Goal: Information Seeking & Learning: Learn about a topic

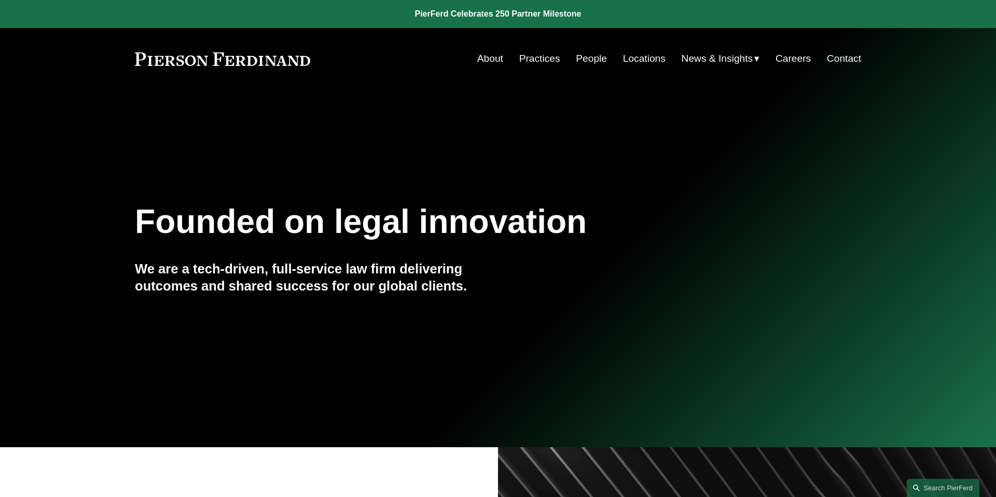
click at [790, 57] on link "Careers" at bounding box center [793, 59] width 35 height 20
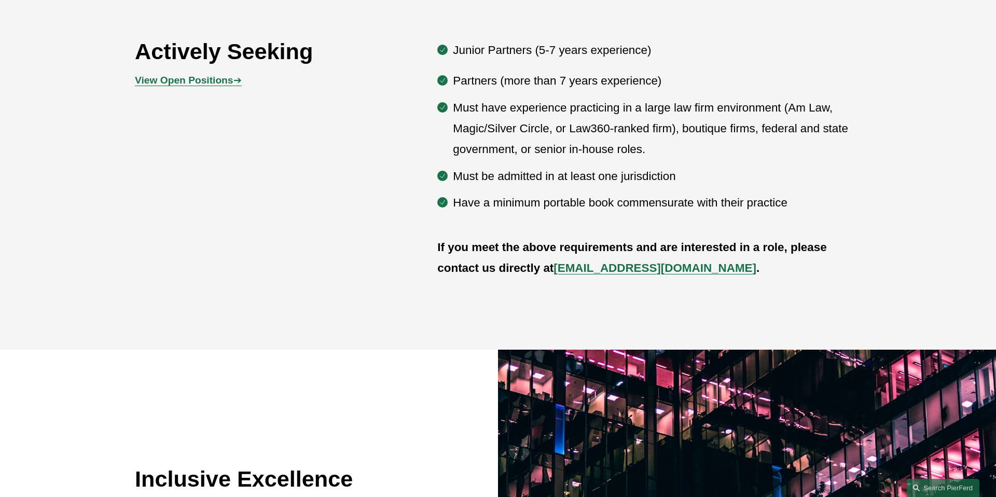
scroll to position [674, 0]
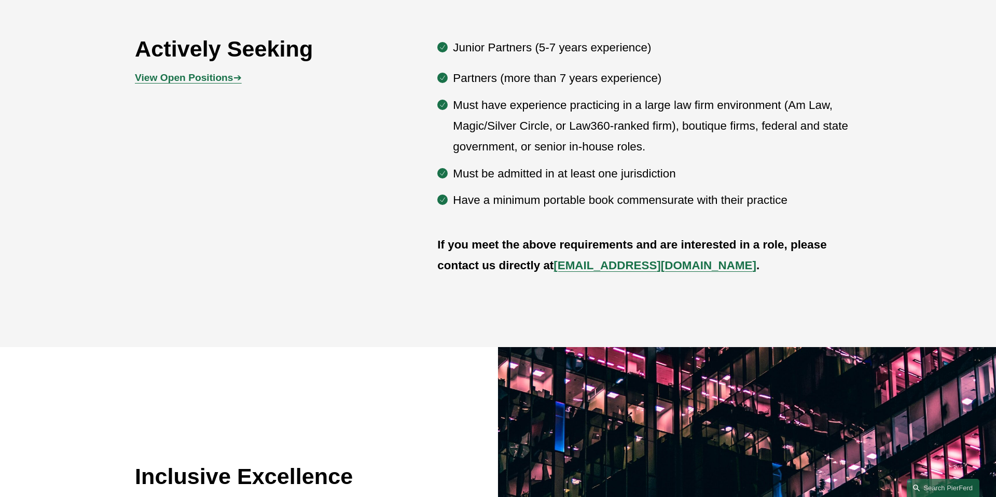
click at [208, 80] on strong "View Open Positions" at bounding box center [184, 77] width 98 height 11
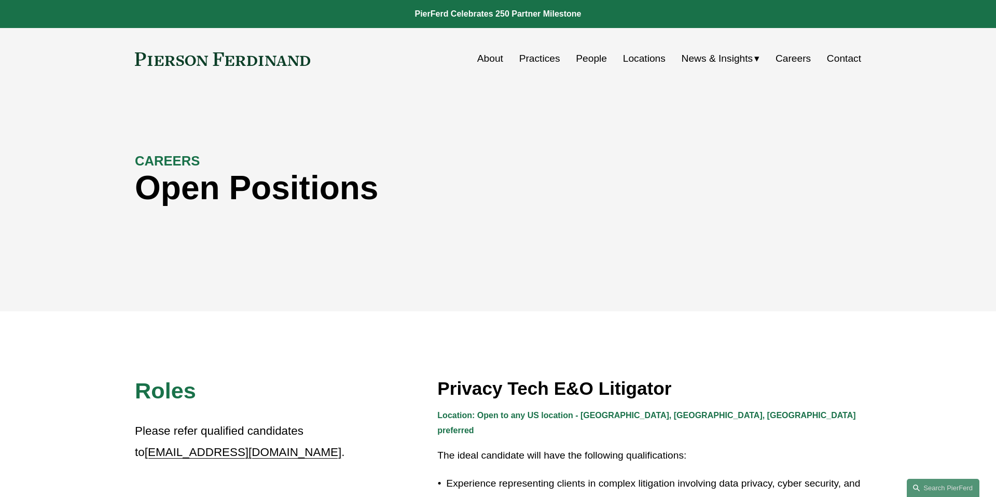
click at [640, 59] on link "Locations" at bounding box center [644, 59] width 43 height 20
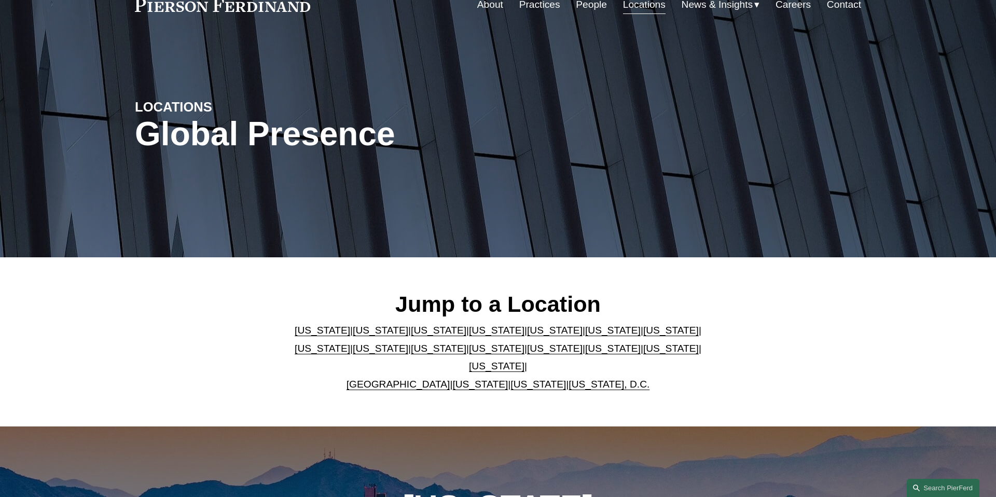
scroll to position [56, 0]
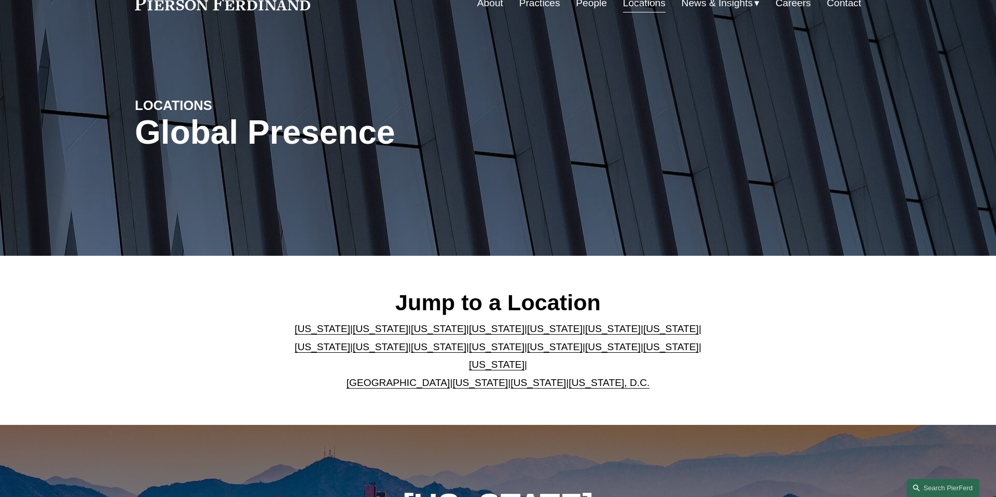
click at [585, 334] on link "Georgia" at bounding box center [613, 328] width 56 height 11
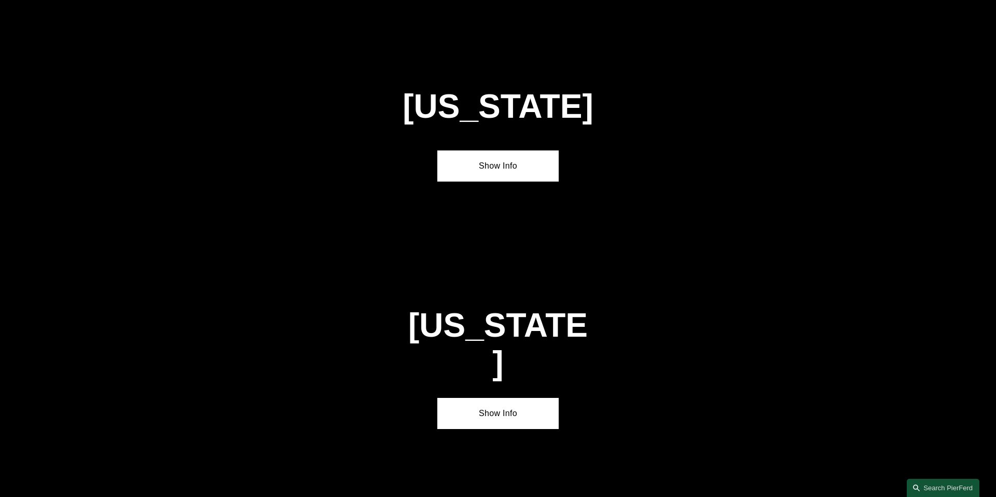
scroll to position [1568, 0]
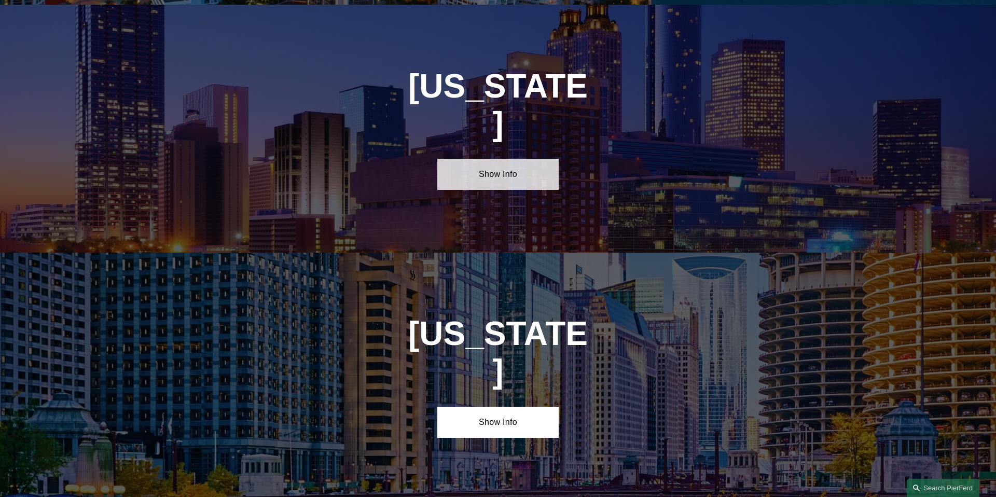
click at [504, 159] on link "Show Info" at bounding box center [497, 174] width 121 height 31
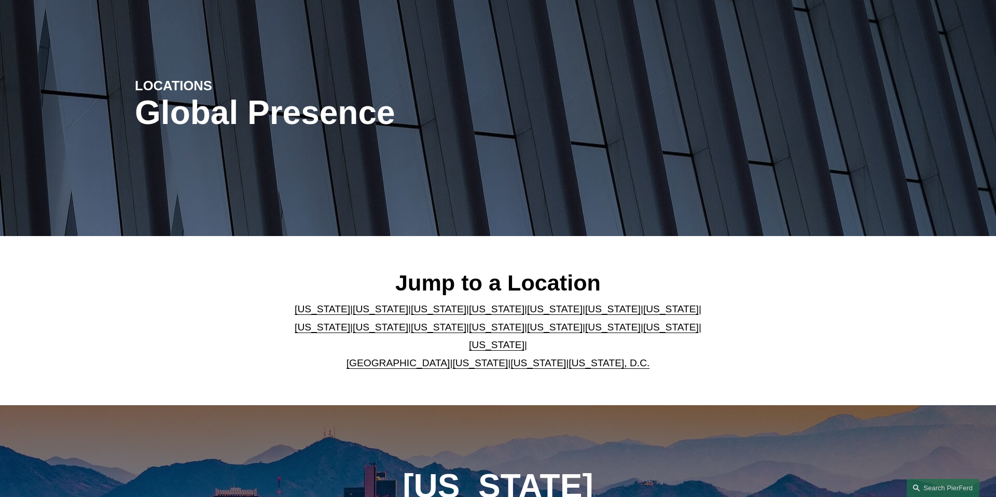
scroll to position [0, 0]
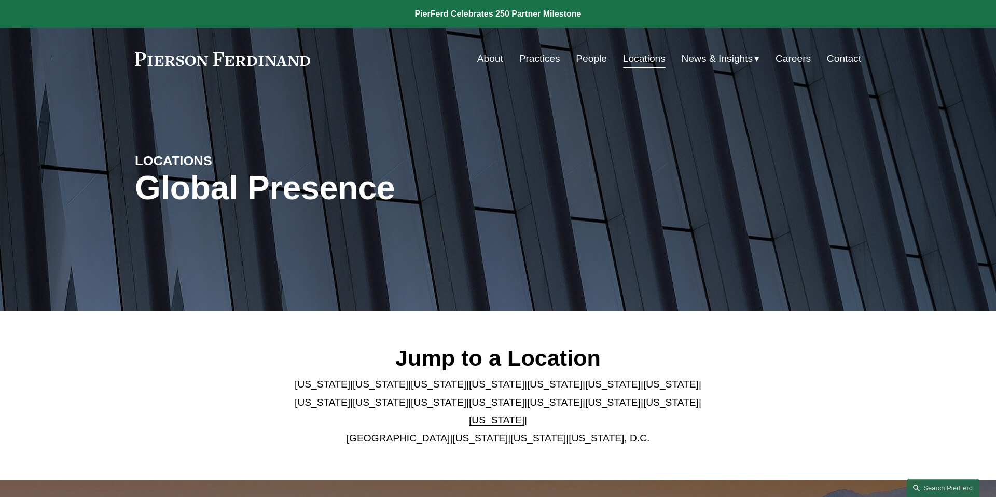
click at [596, 59] on link "People" at bounding box center [591, 59] width 31 height 20
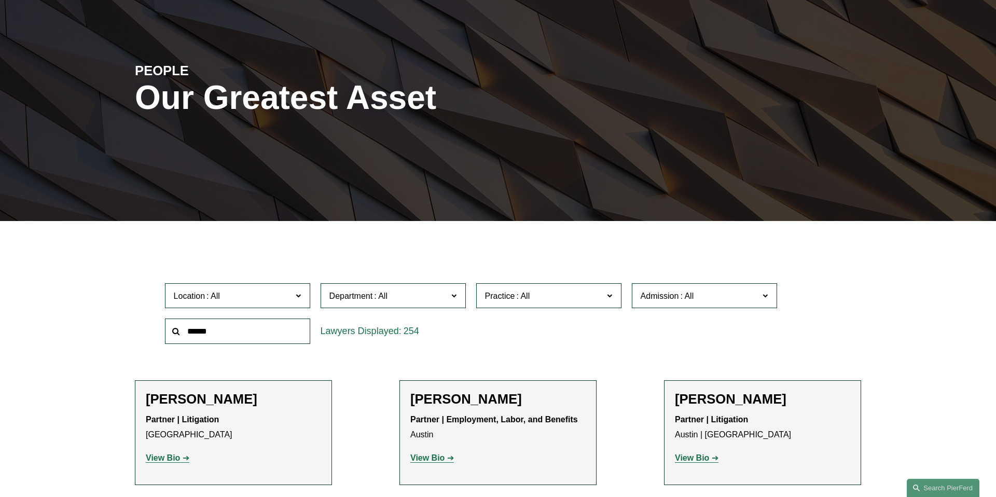
scroll to position [100, 0]
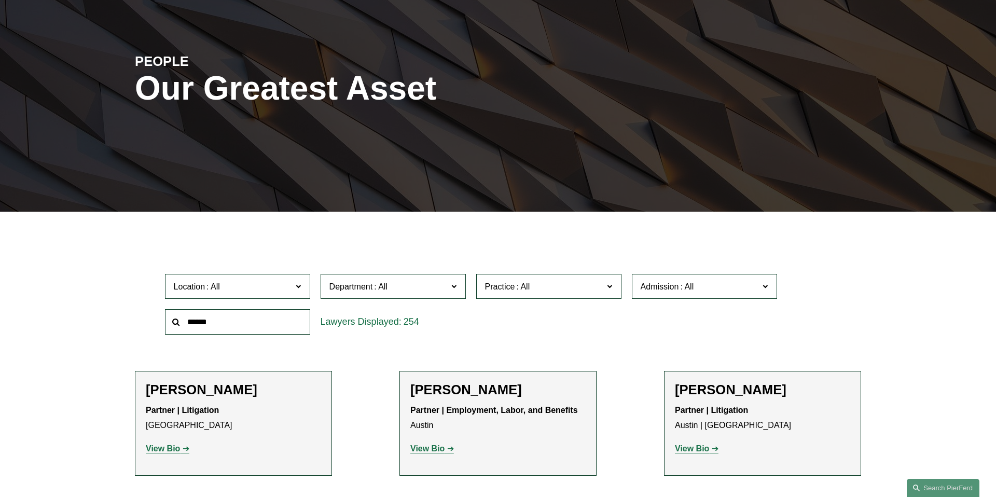
click at [291, 286] on span "Location" at bounding box center [233, 287] width 119 height 14
click at [0, 0] on link "Atlanta" at bounding box center [0, 0] width 0 height 0
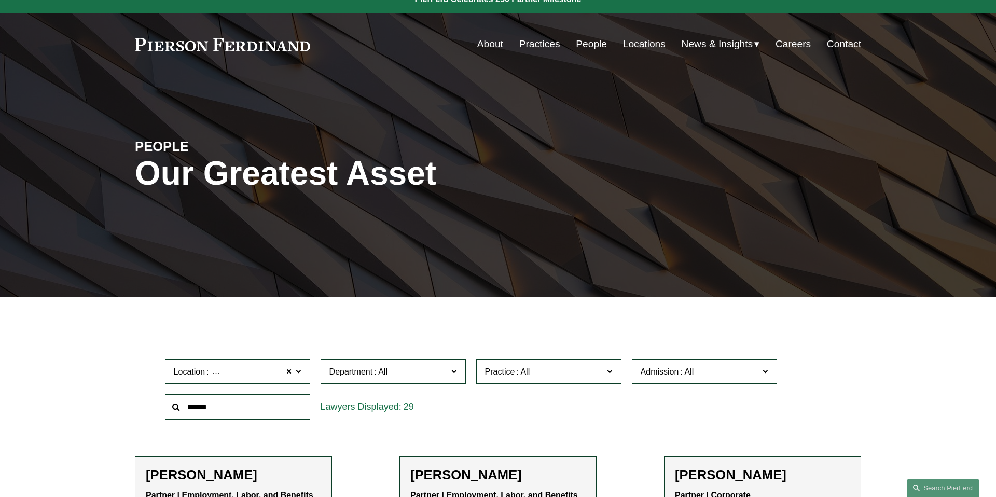
scroll to position [16, 0]
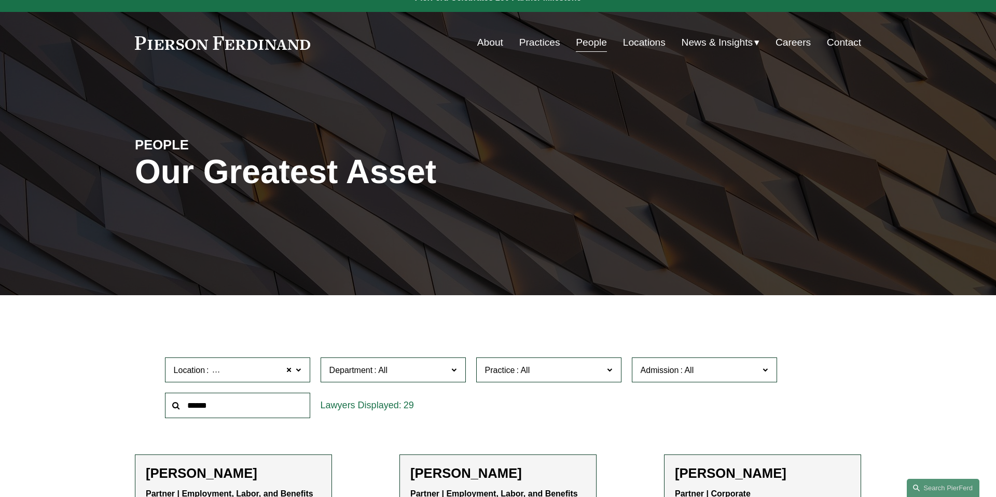
click at [800, 45] on link "Careers" at bounding box center [793, 43] width 35 height 20
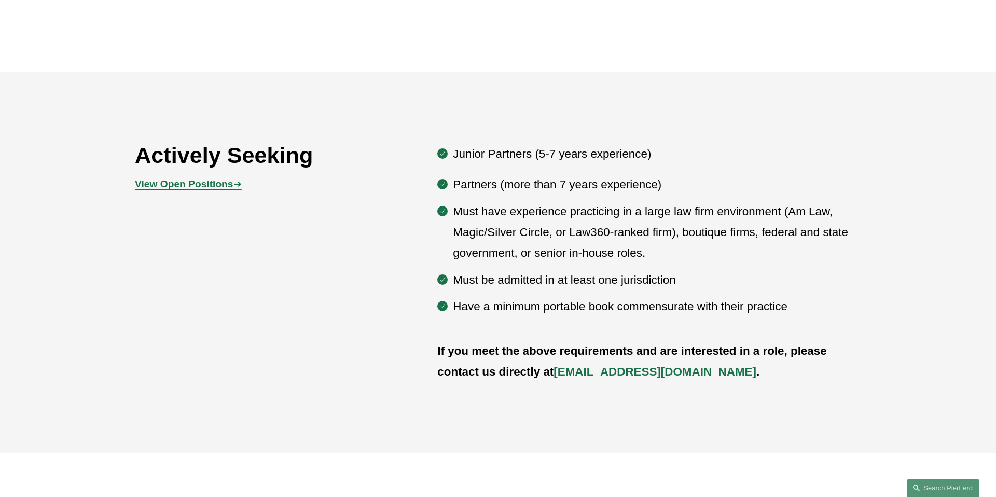
scroll to position [589, 0]
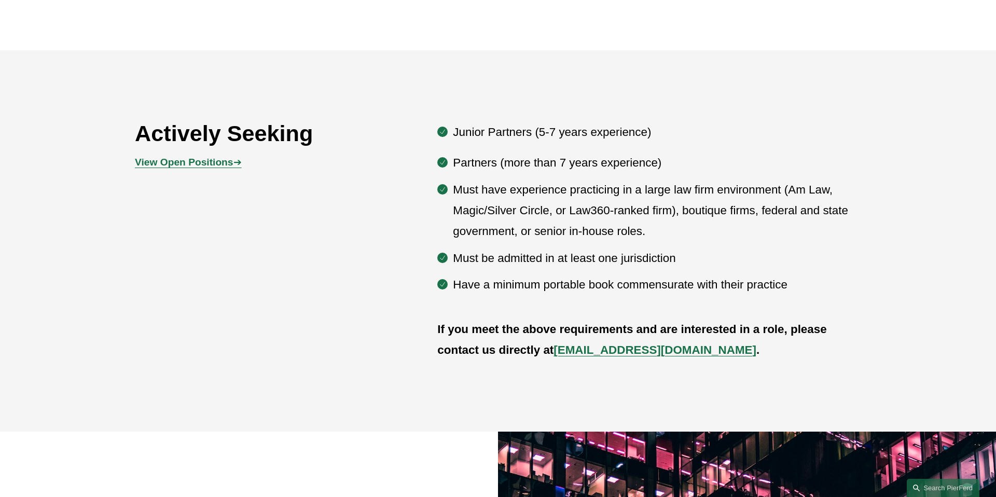
click at [209, 162] on strong "View Open Positions" at bounding box center [184, 162] width 98 height 11
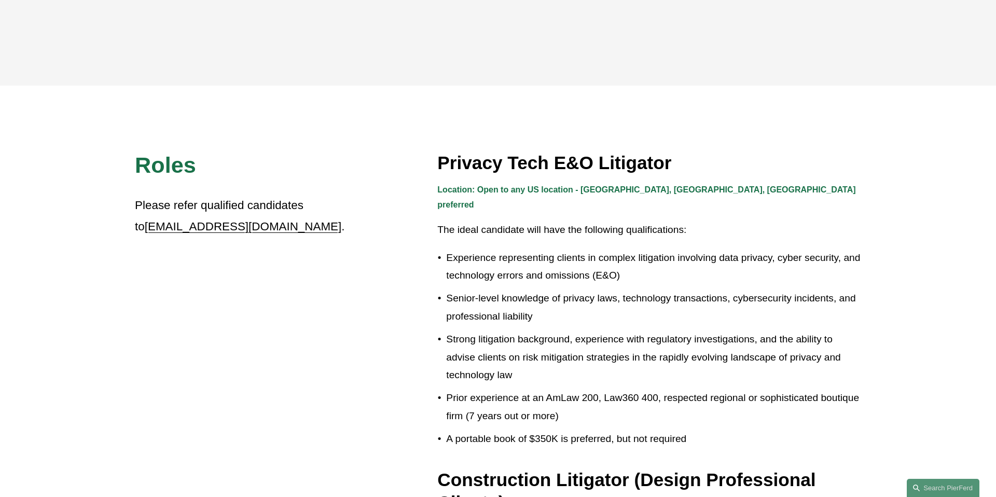
scroll to position [212, 0]
